Goal: Information Seeking & Learning: Learn about a topic

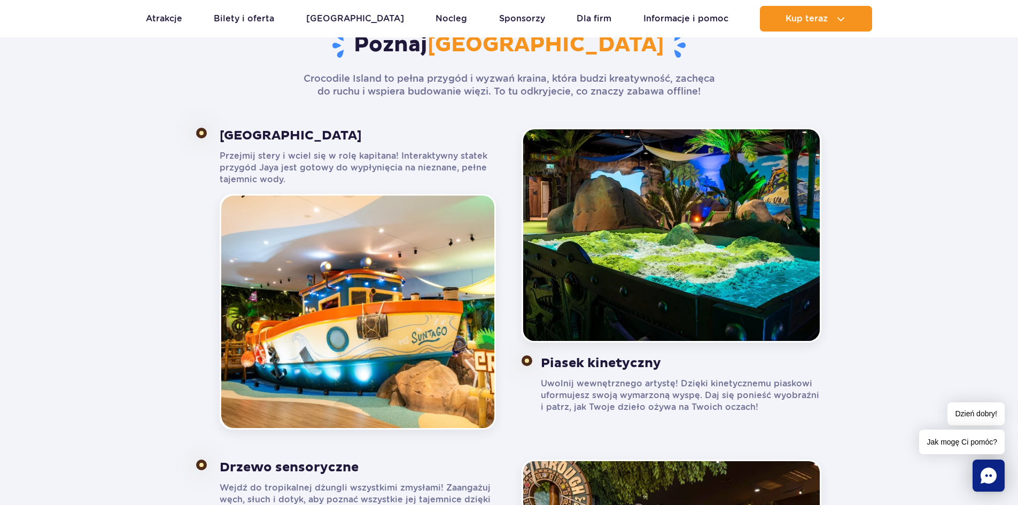
scroll to position [694, 0]
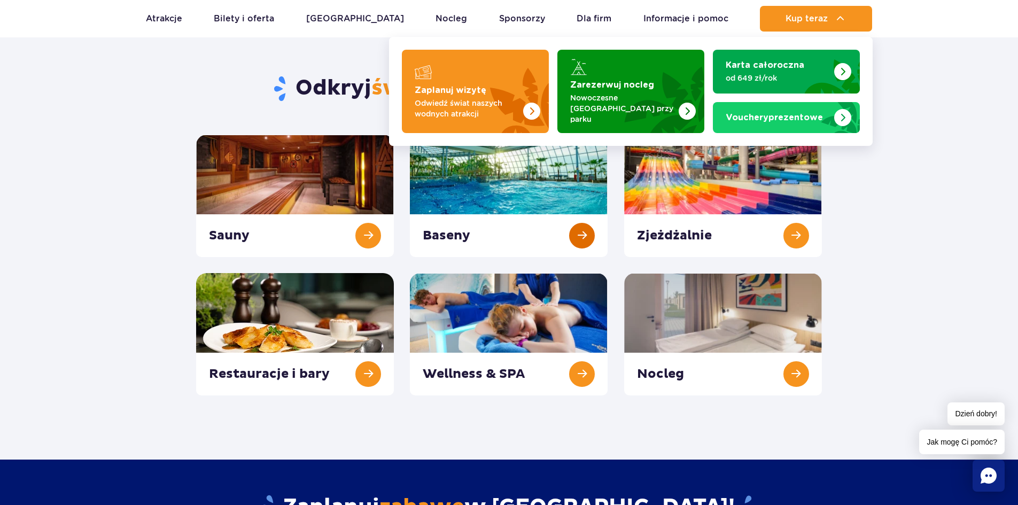
scroll to position [107, 0]
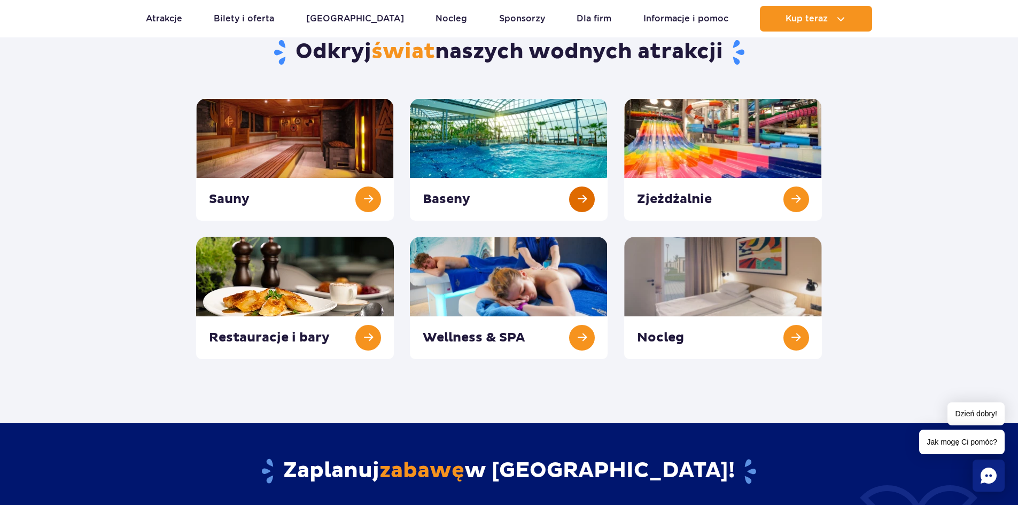
click at [529, 163] on link at bounding box center [509, 159] width 198 height 122
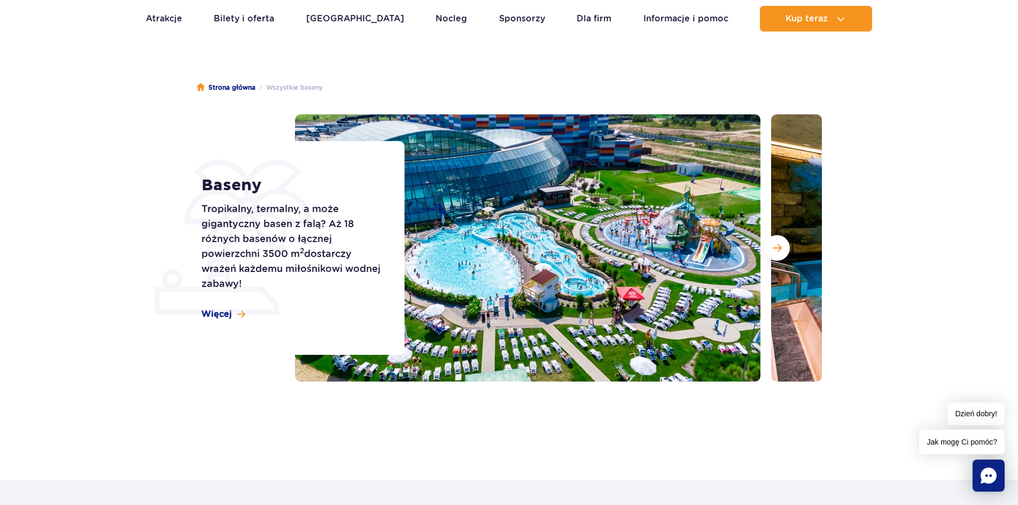
scroll to position [53, 0]
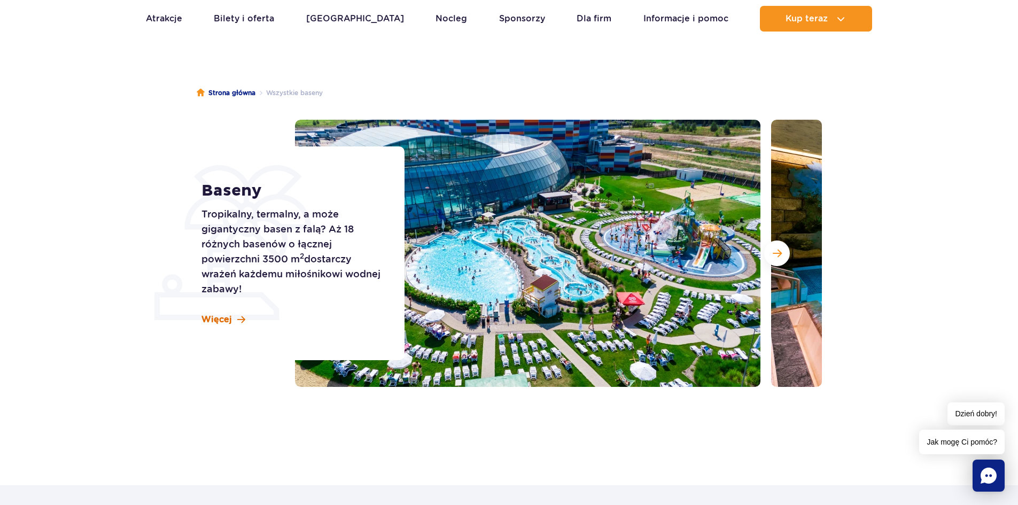
click at [217, 315] on span "Więcej" at bounding box center [216, 320] width 30 height 12
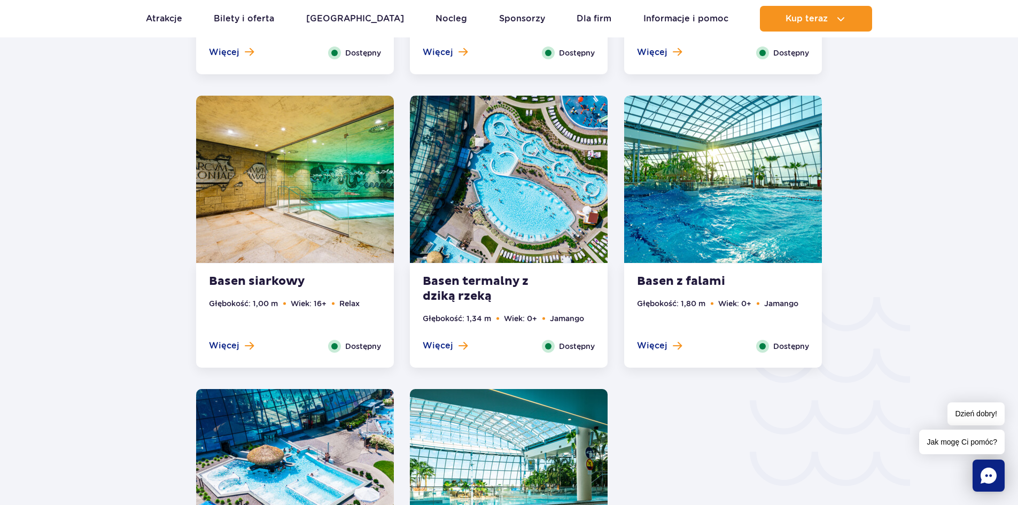
scroll to position [1500, 0]
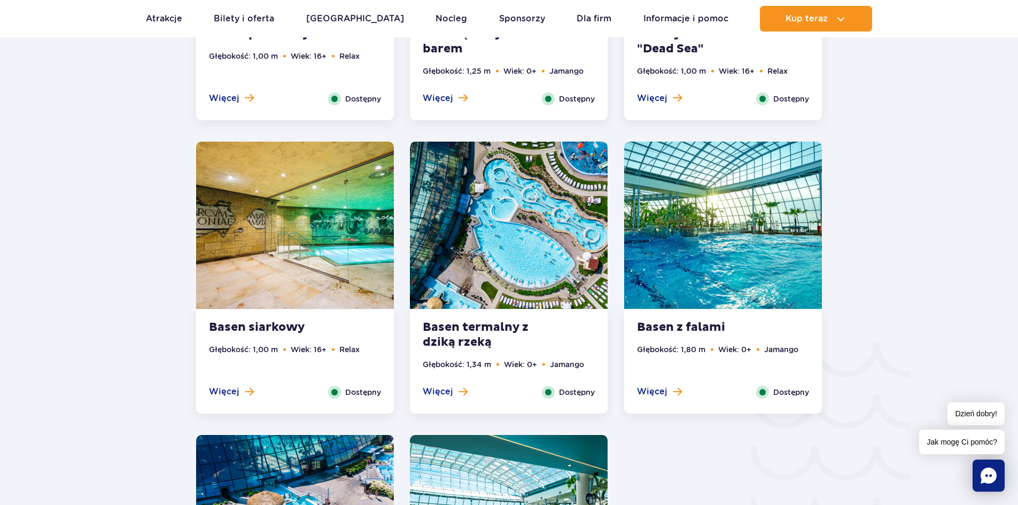
click at [499, 333] on strong "Basen termalny z dziką rzeką" at bounding box center [487, 335] width 129 height 30
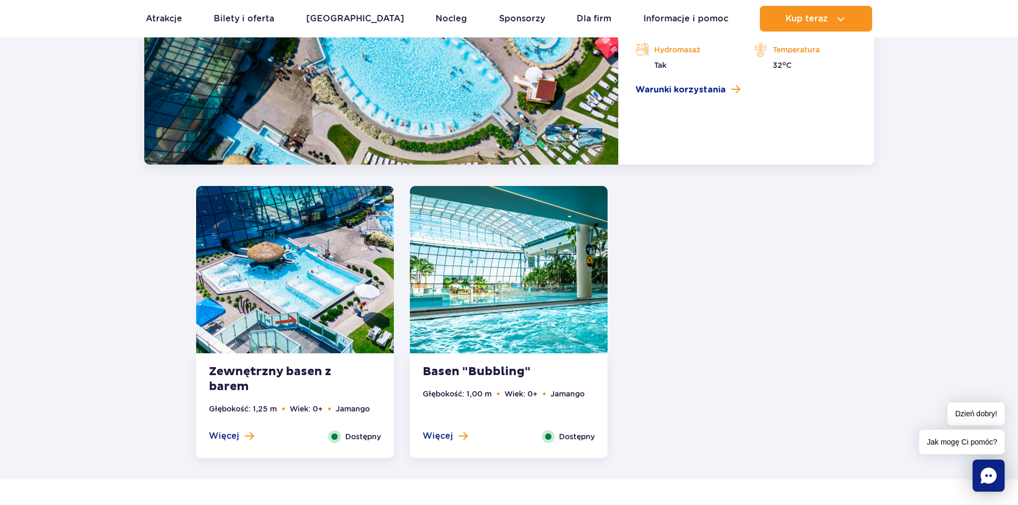
scroll to position [2141, 0]
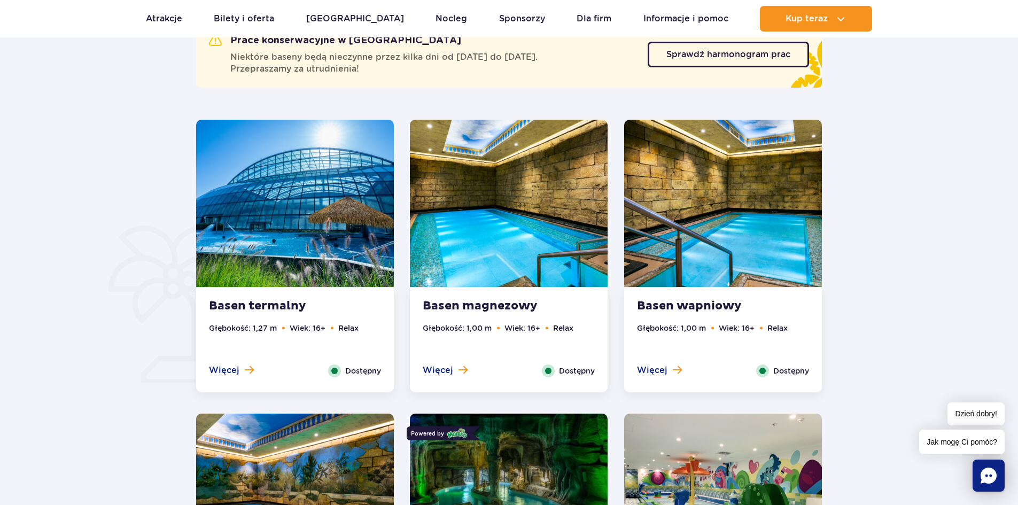
scroll to position [1015, 0]
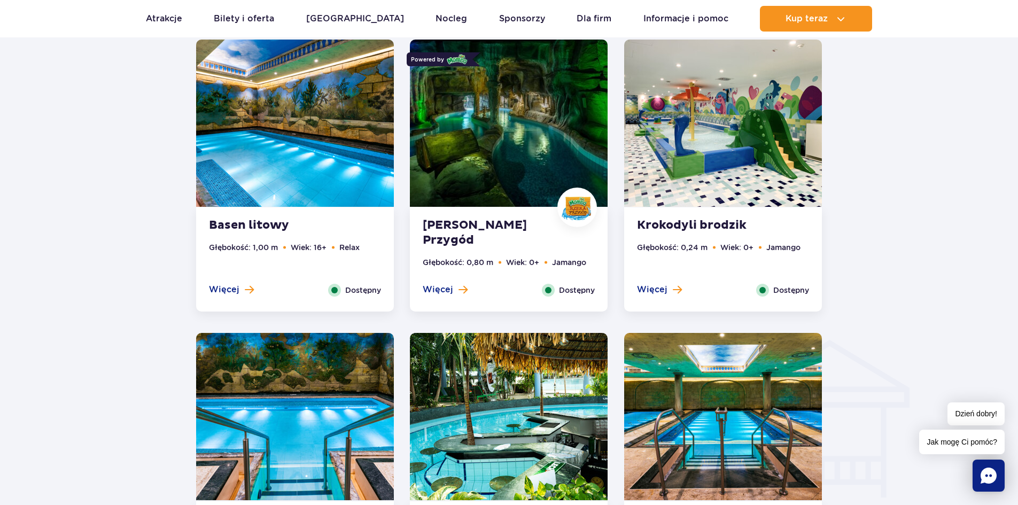
click at [459, 236] on strong "[PERSON_NAME] Przygód" at bounding box center [487, 233] width 129 height 30
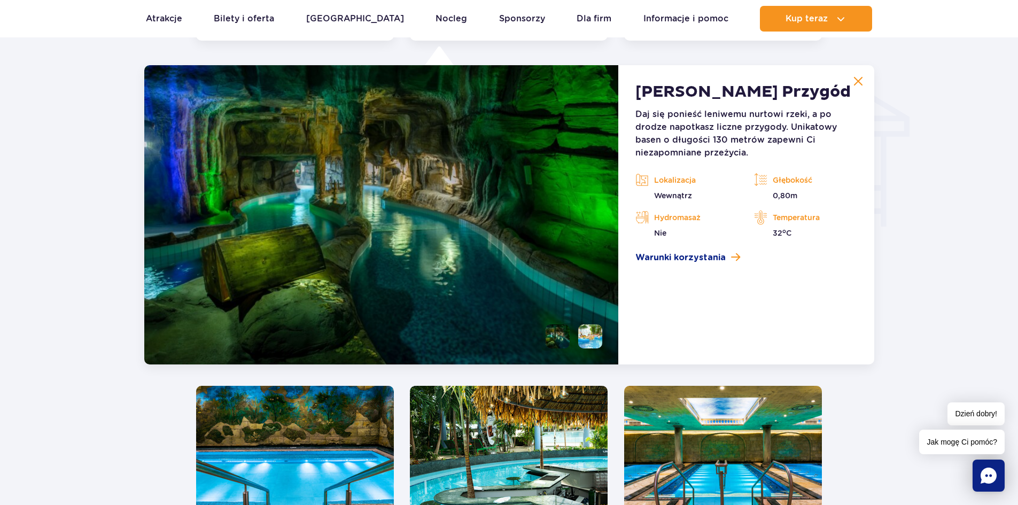
scroll to position [1287, 0]
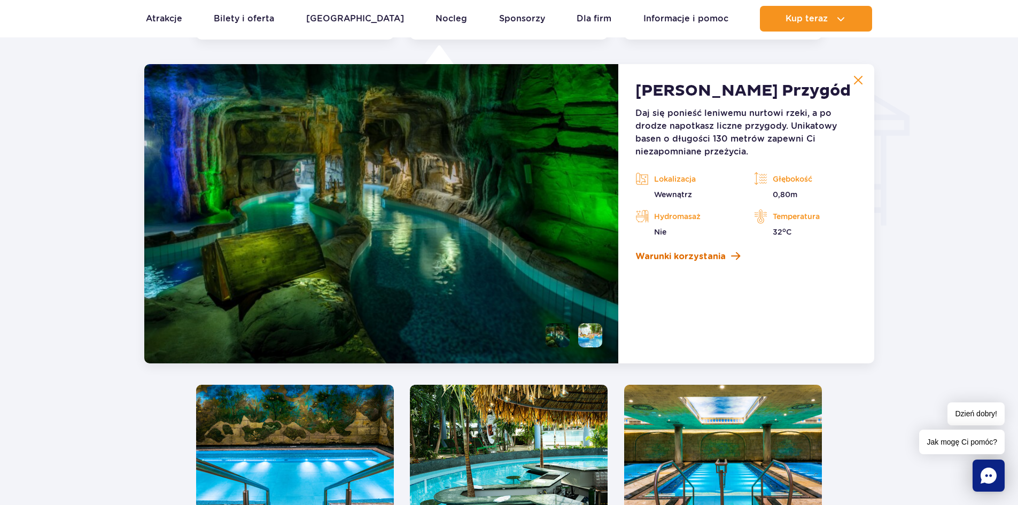
click at [700, 260] on span "Warunki korzystania" at bounding box center [680, 256] width 90 height 13
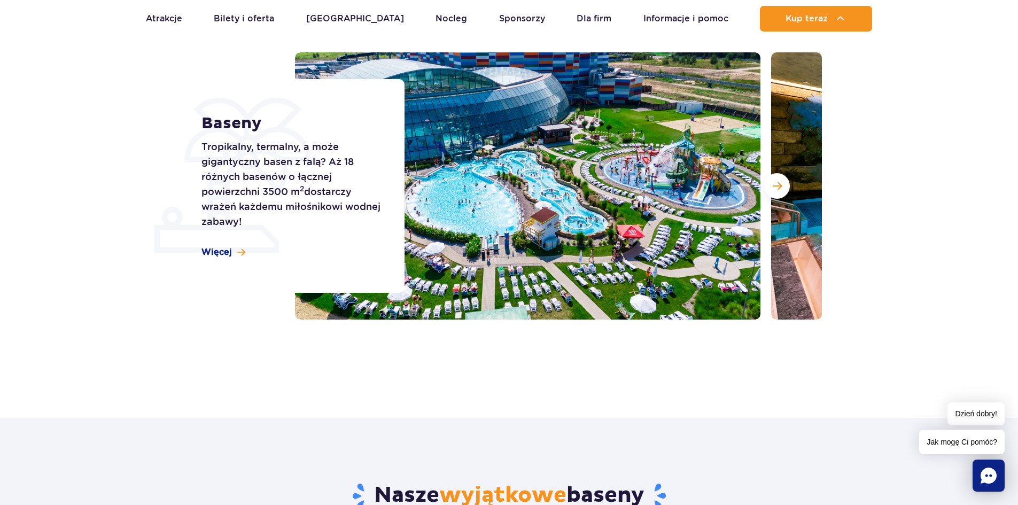
scroll to position [112, 0]
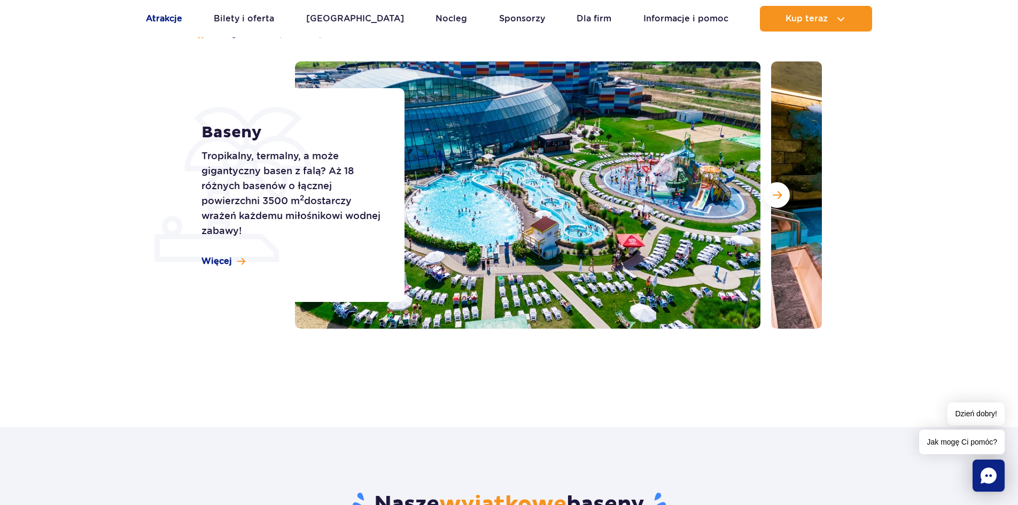
click at [171, 25] on link "Atrakcje" at bounding box center [164, 19] width 36 height 26
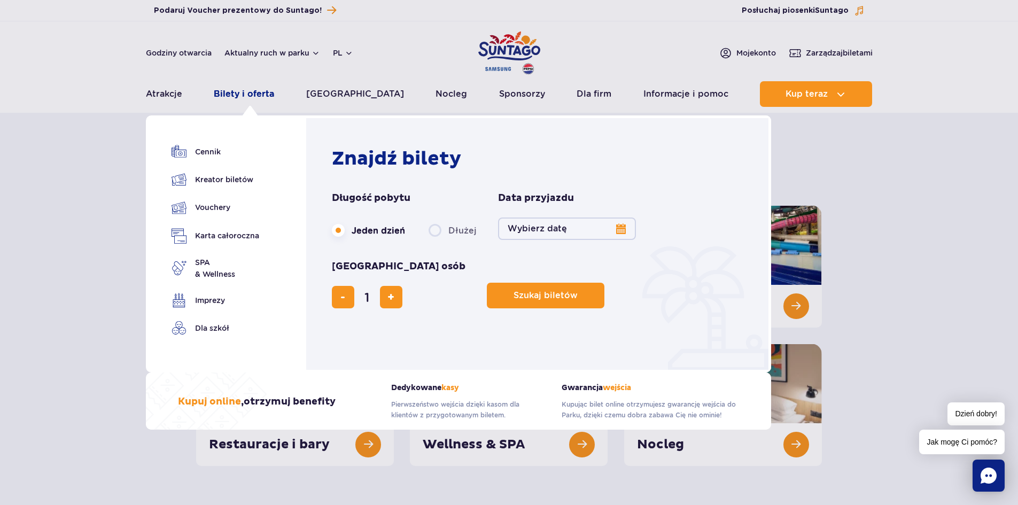
click at [239, 91] on link "Bilety i oferta" at bounding box center [244, 94] width 60 height 26
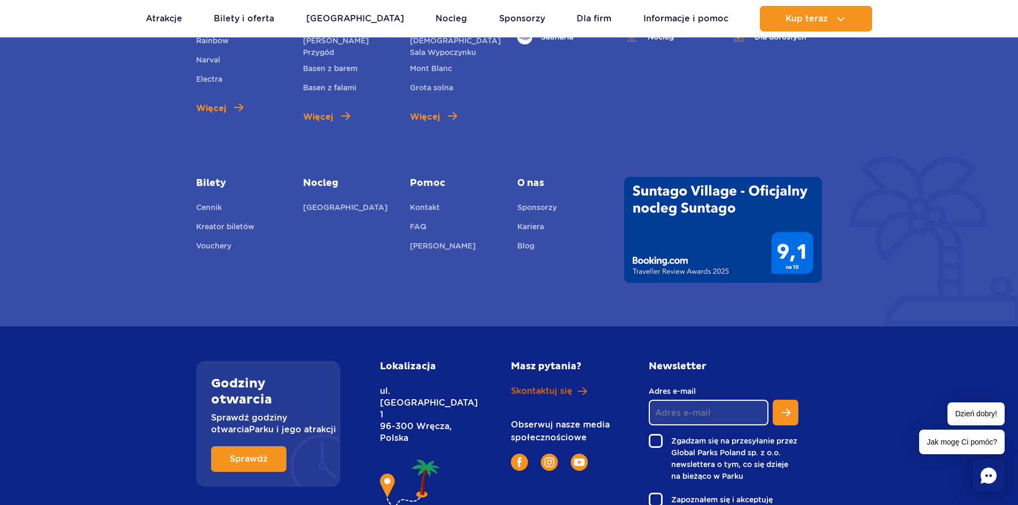
scroll to position [1442, 0]
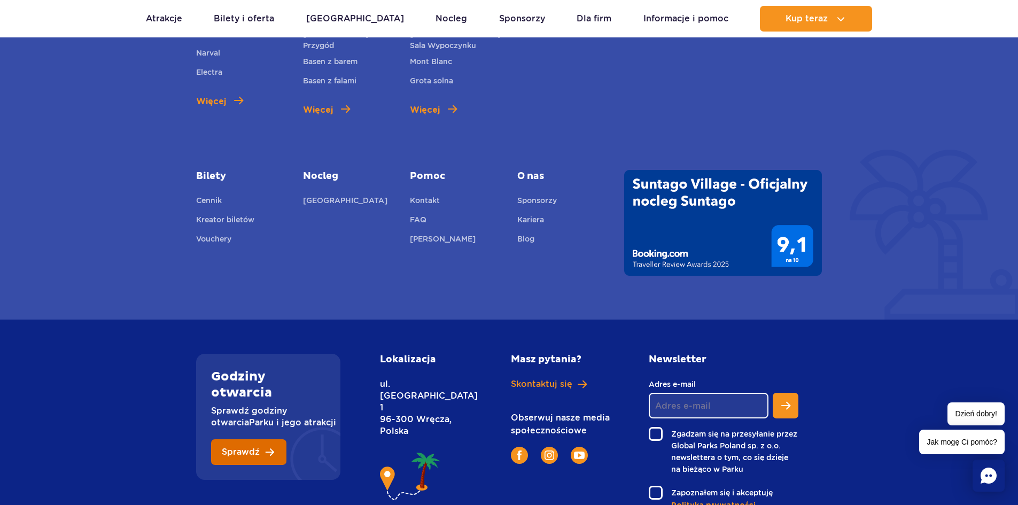
click at [248, 448] on span "Sprawdź" at bounding box center [241, 452] width 38 height 9
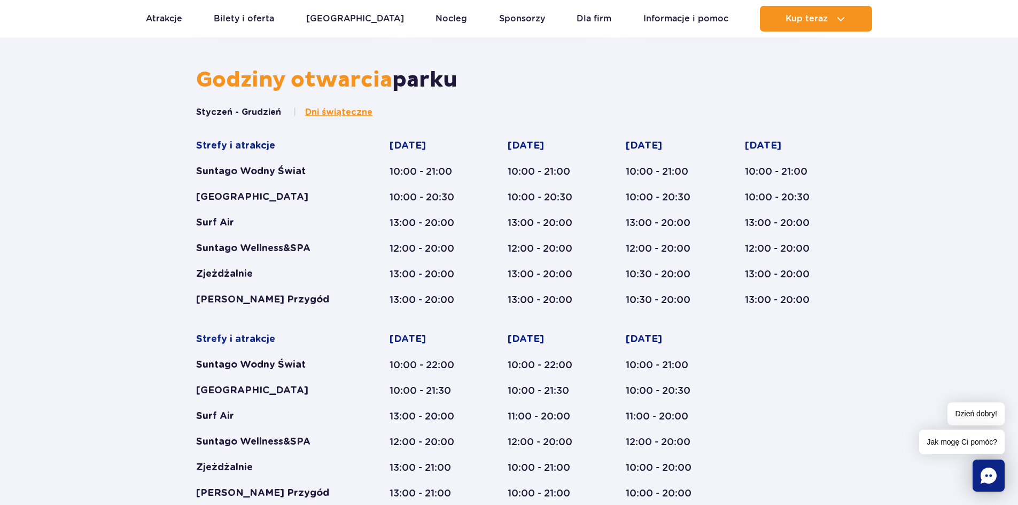
drag, startPoint x: 270, startPoint y: 284, endPoint x: 179, endPoint y: 288, distance: 90.9
click at [179, 288] on div "Godziny otwarcia parku Styczeń - Grudzień Dni świąteczne Strefy i atrakcje Sunt…" at bounding box center [509, 426] width 1018 height 719
click at [195, 273] on div "Styczeń - Grudzień Dni świąteczne Strefy i atrakcje Suntago Wodny Świat Crocodi…" at bounding box center [509, 316] width 642 height 420
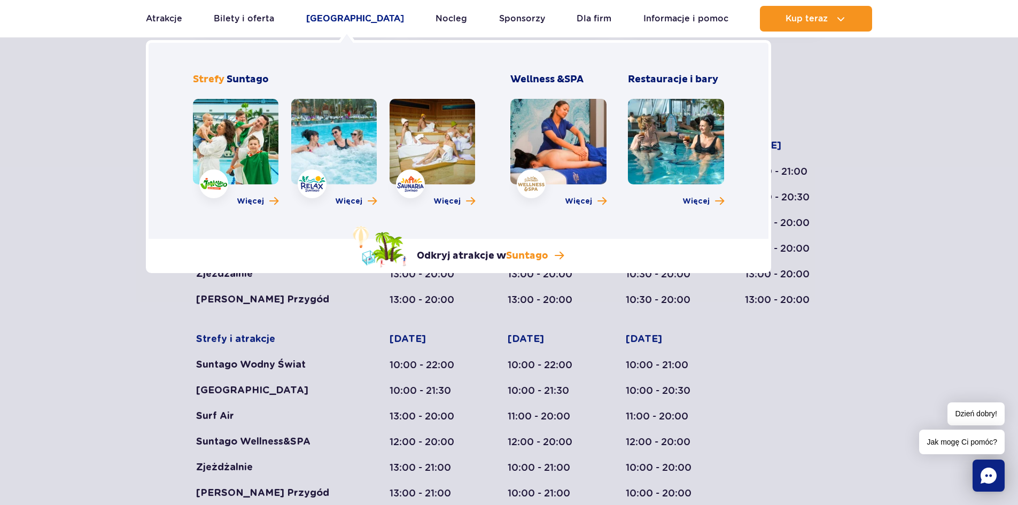
click at [324, 19] on link "[GEOGRAPHIC_DATA]" at bounding box center [355, 19] width 98 height 26
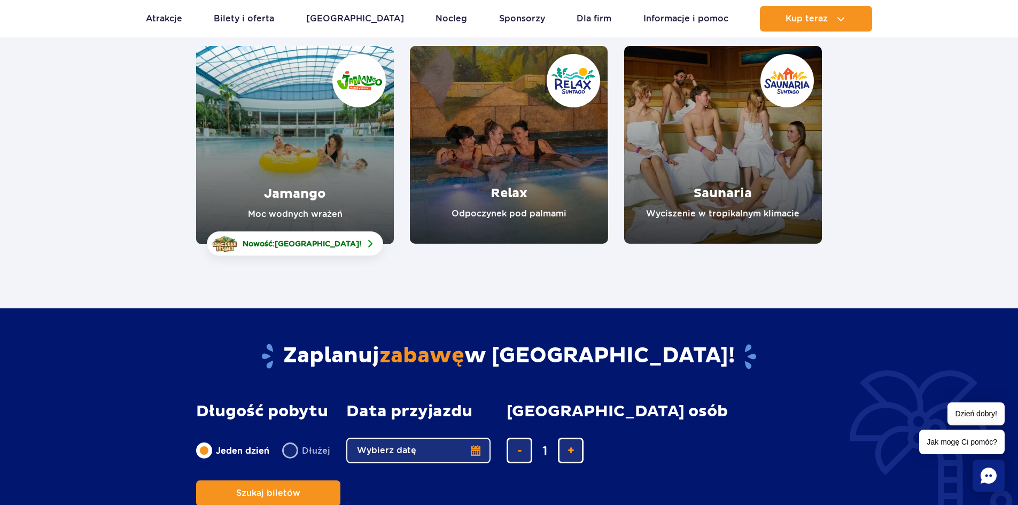
scroll to position [160, 0]
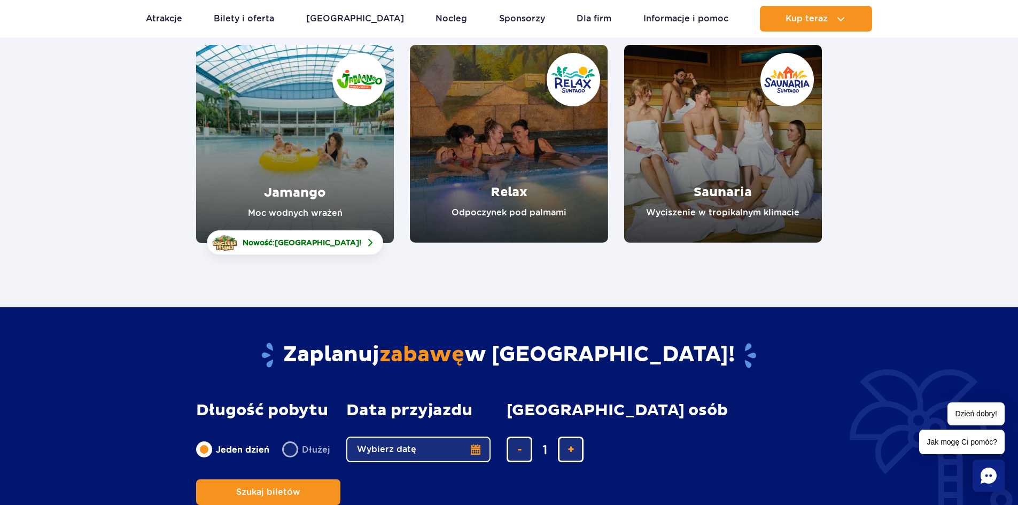
click at [493, 161] on link "Relax" at bounding box center [509, 144] width 198 height 198
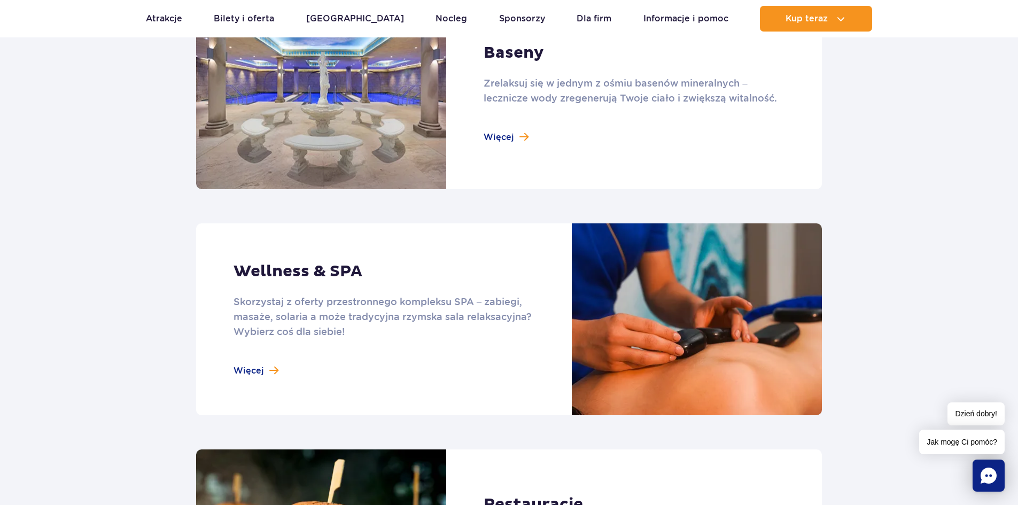
scroll to position [855, 0]
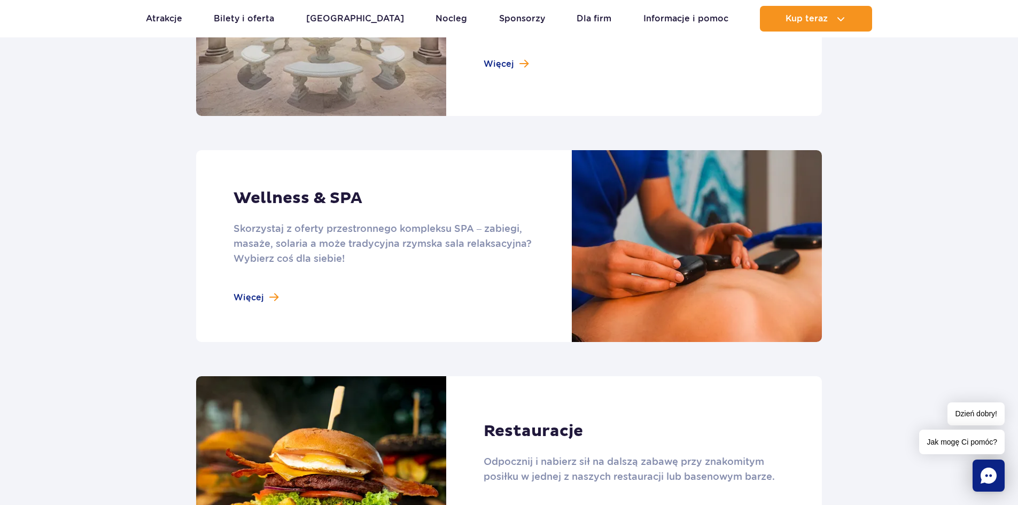
click at [262, 302] on link at bounding box center [509, 246] width 626 height 192
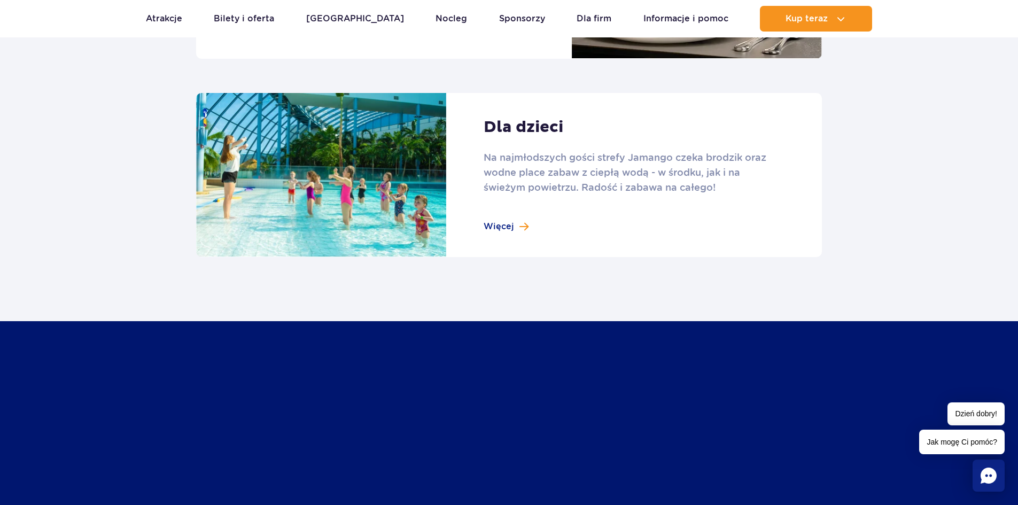
scroll to position [1496, 0]
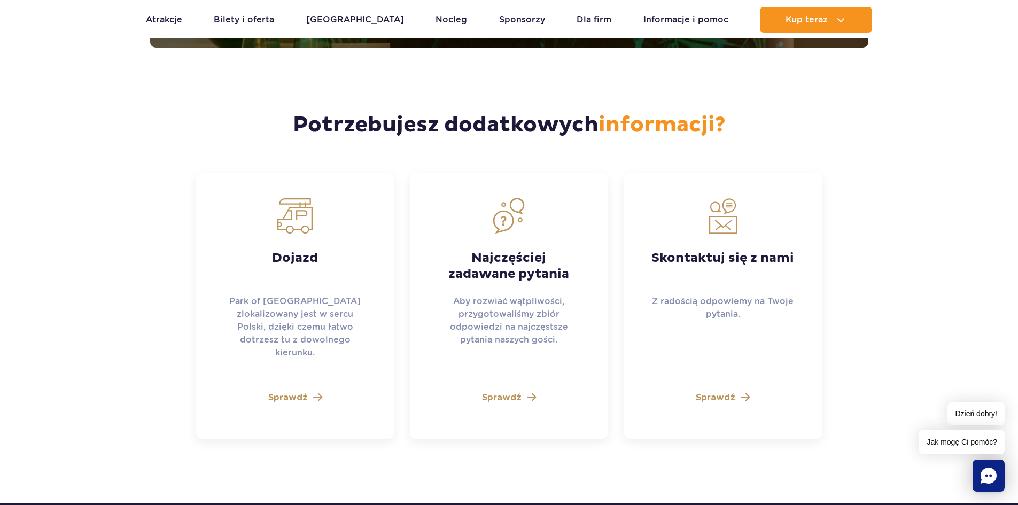
scroll to position [2831, 0]
